Goal: Task Accomplishment & Management: Manage account settings

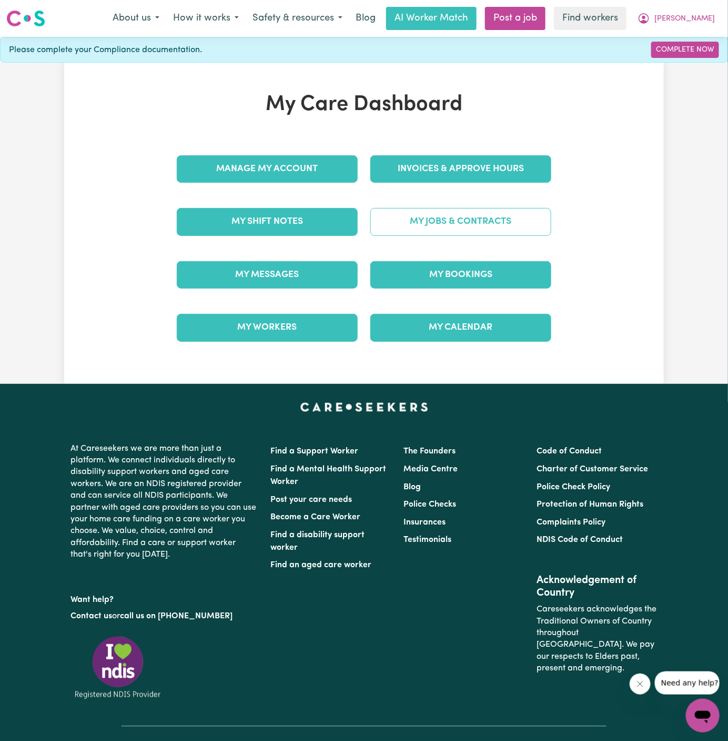
click at [464, 213] on link "My Jobs & Contracts" at bounding box center [461, 221] width 181 height 27
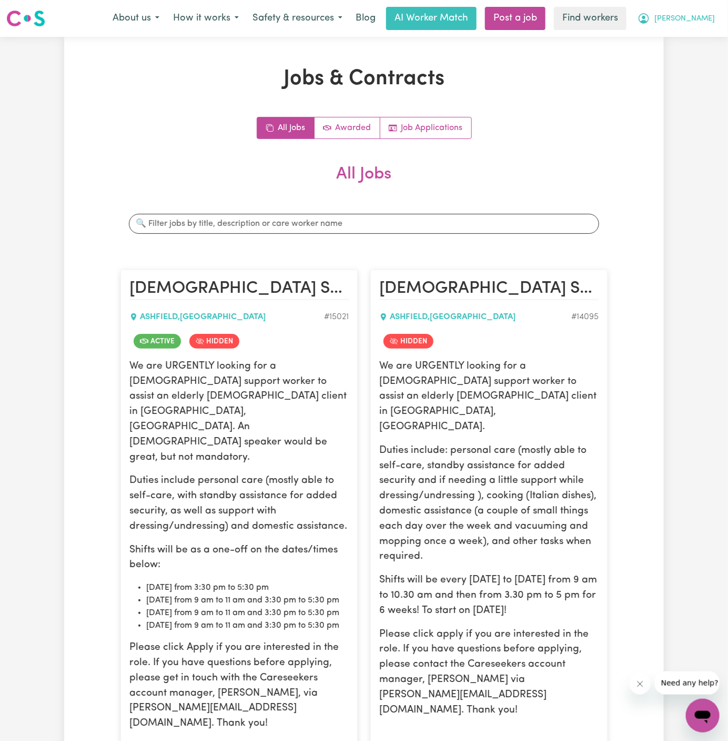
click at [710, 19] on span "[PERSON_NAME]" at bounding box center [685, 19] width 61 height 12
click at [702, 44] on link "My Dashboard" at bounding box center [679, 41] width 83 height 20
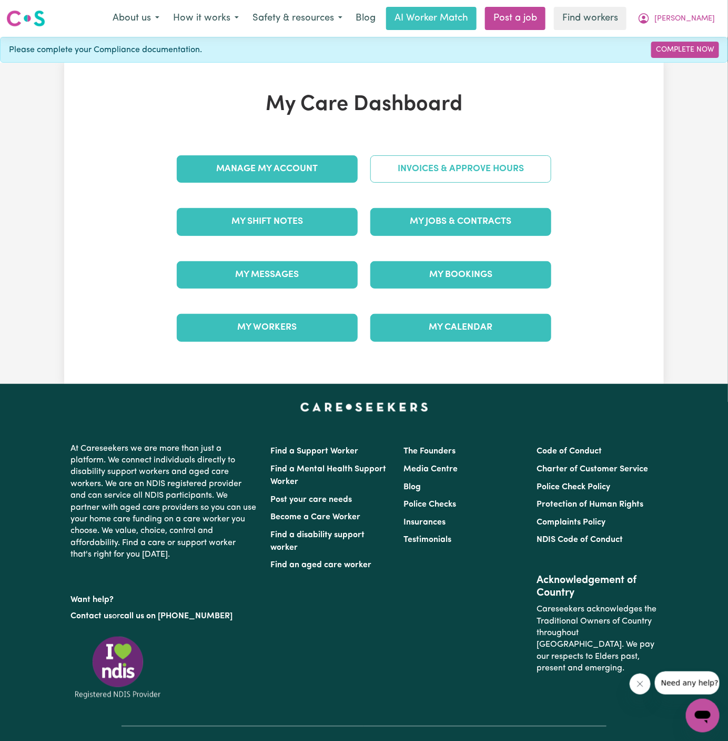
click at [433, 178] on link "Invoices & Approve Hours" at bounding box center [461, 168] width 181 height 27
